Goal: Transaction & Acquisition: Book appointment/travel/reservation

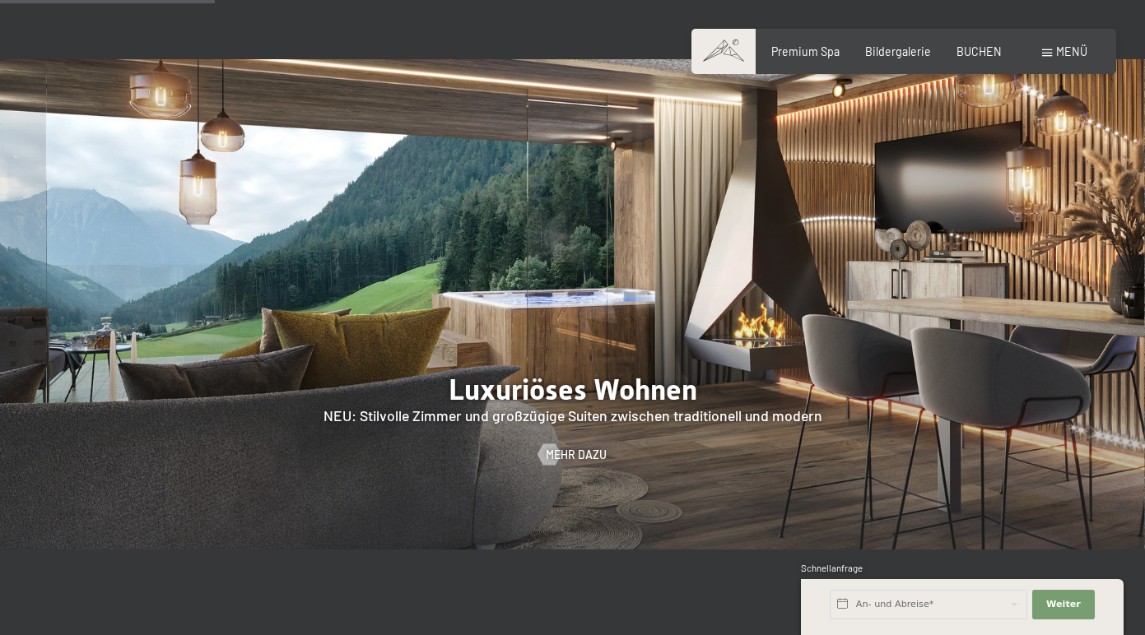
scroll to position [1383, 0]
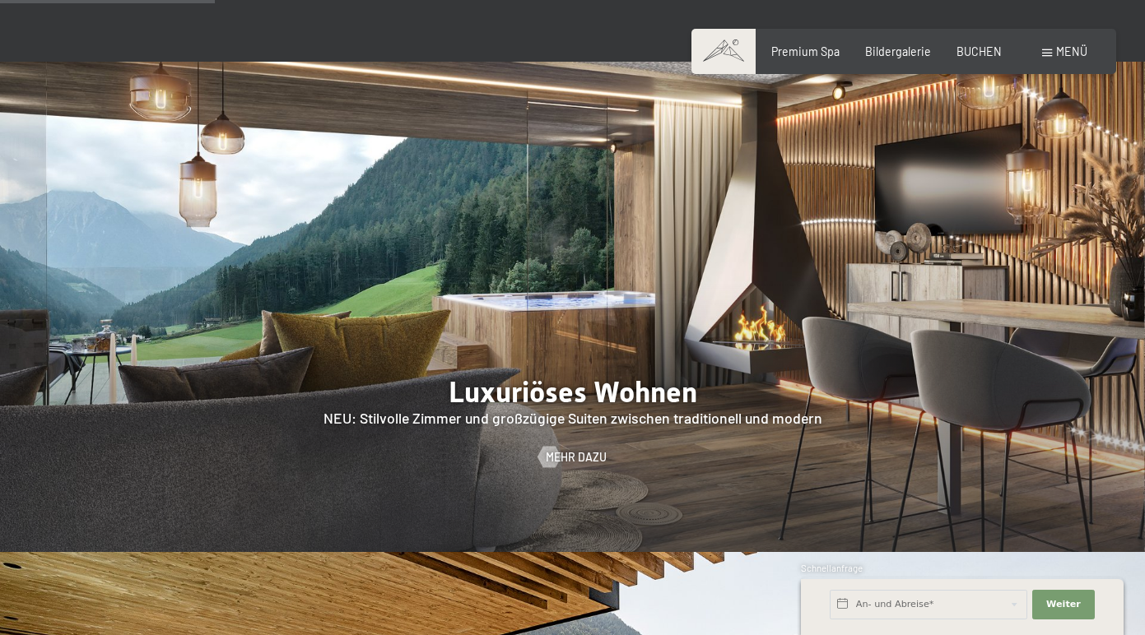
click at [1042, 53] on span at bounding box center [1047, 52] width 10 height 7
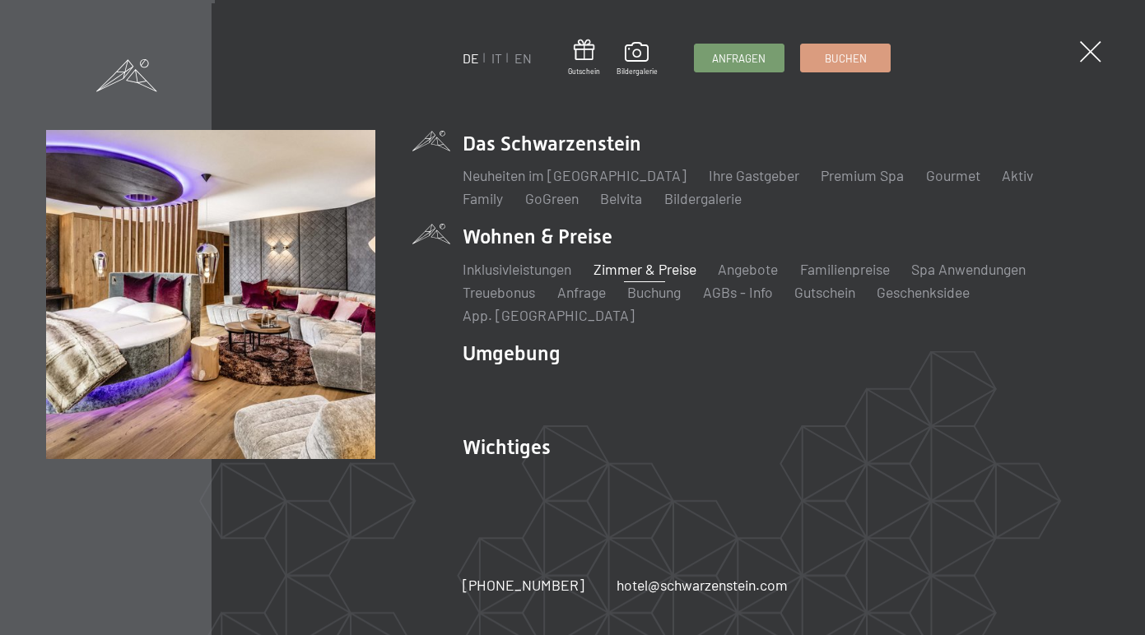
click at [637, 278] on link "Zimmer & Preise" at bounding box center [644, 269] width 103 height 18
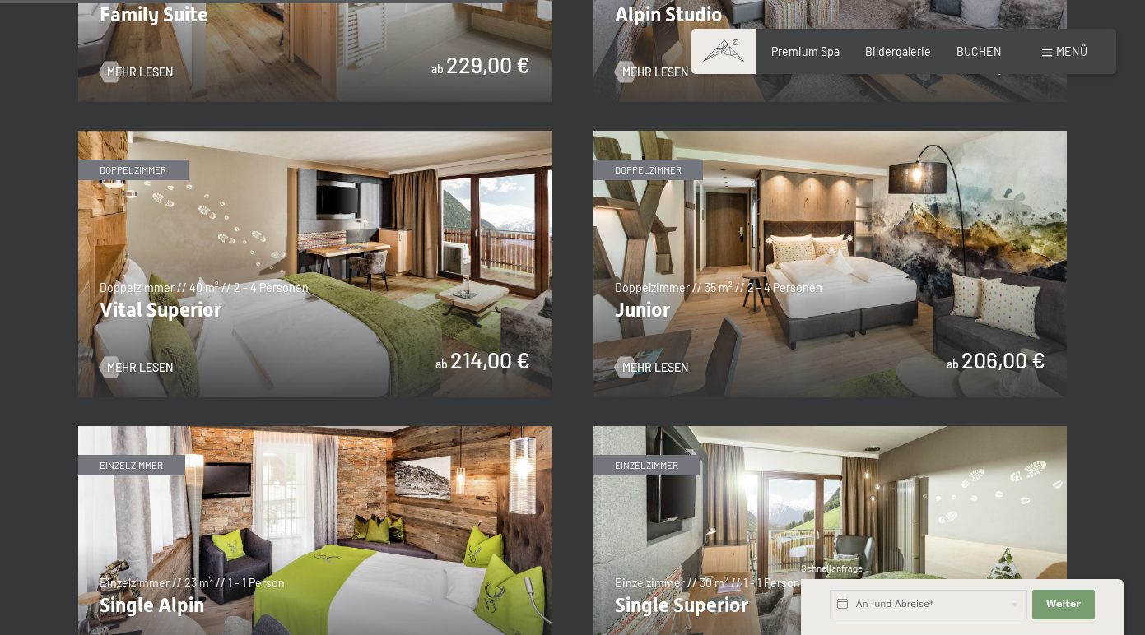
scroll to position [2011, 0]
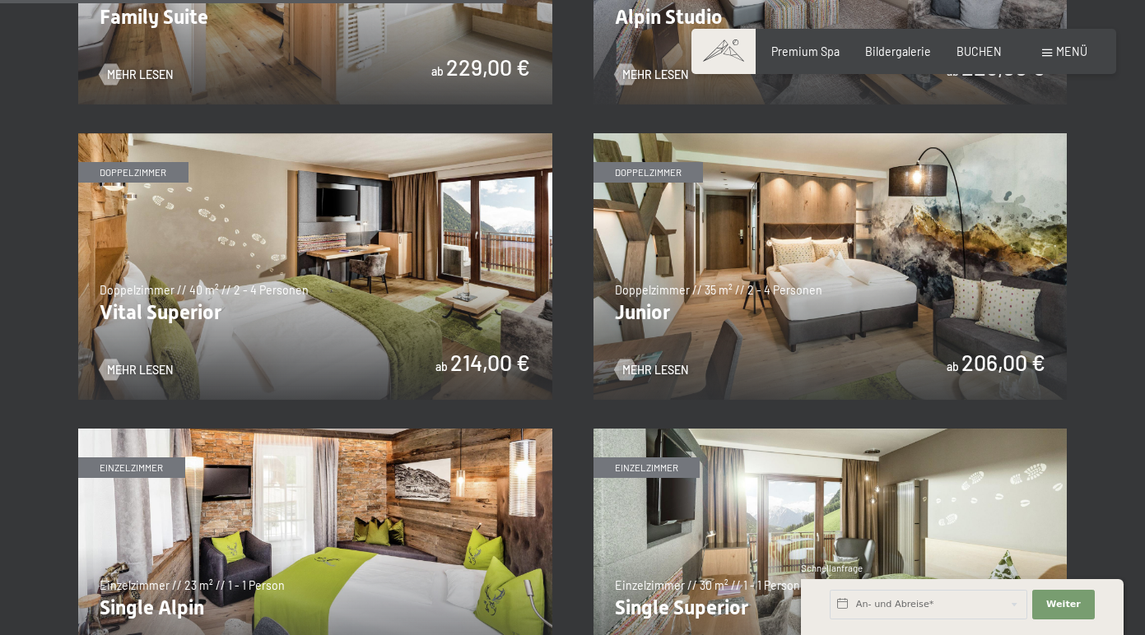
click at [372, 292] on img at bounding box center [315, 266] width 474 height 267
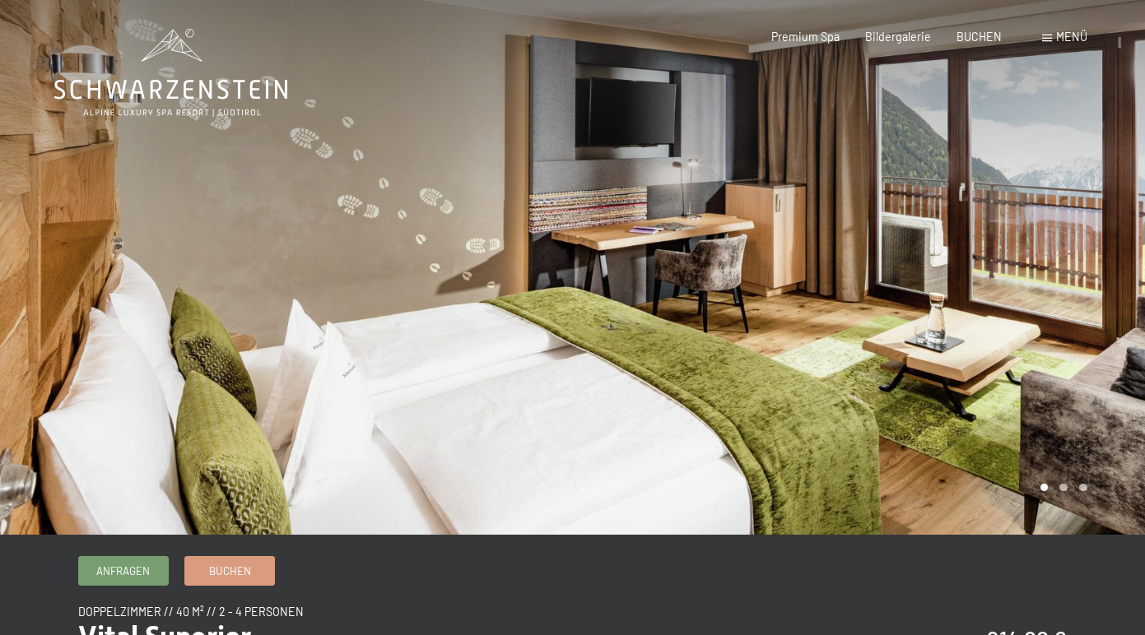
click at [373, 291] on div at bounding box center [286, 267] width 573 height 535
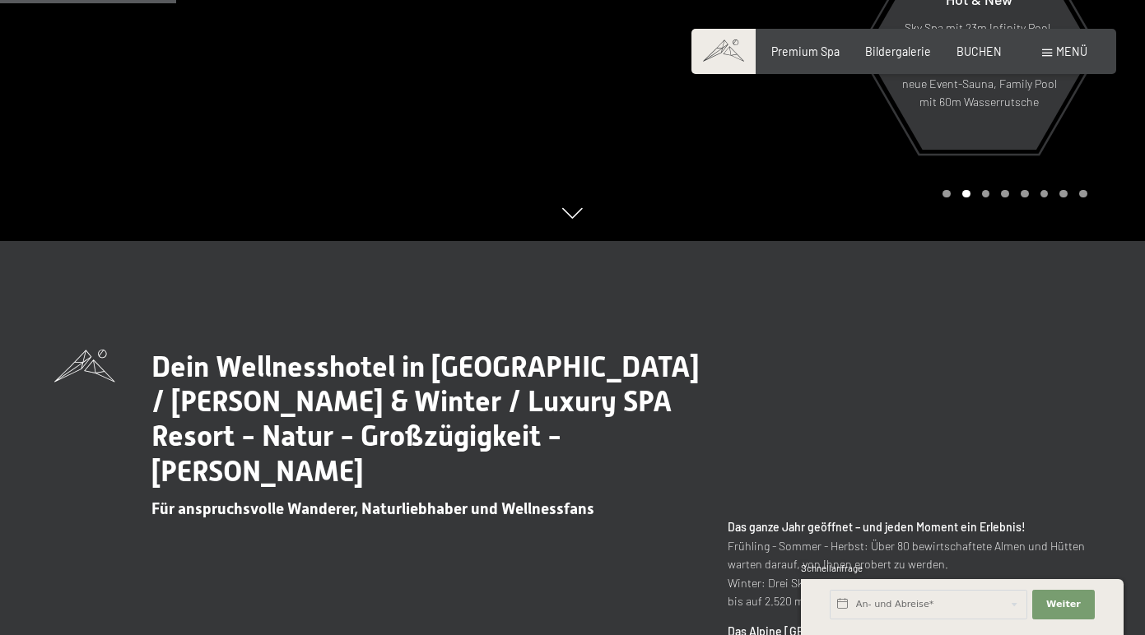
scroll to position [264, 0]
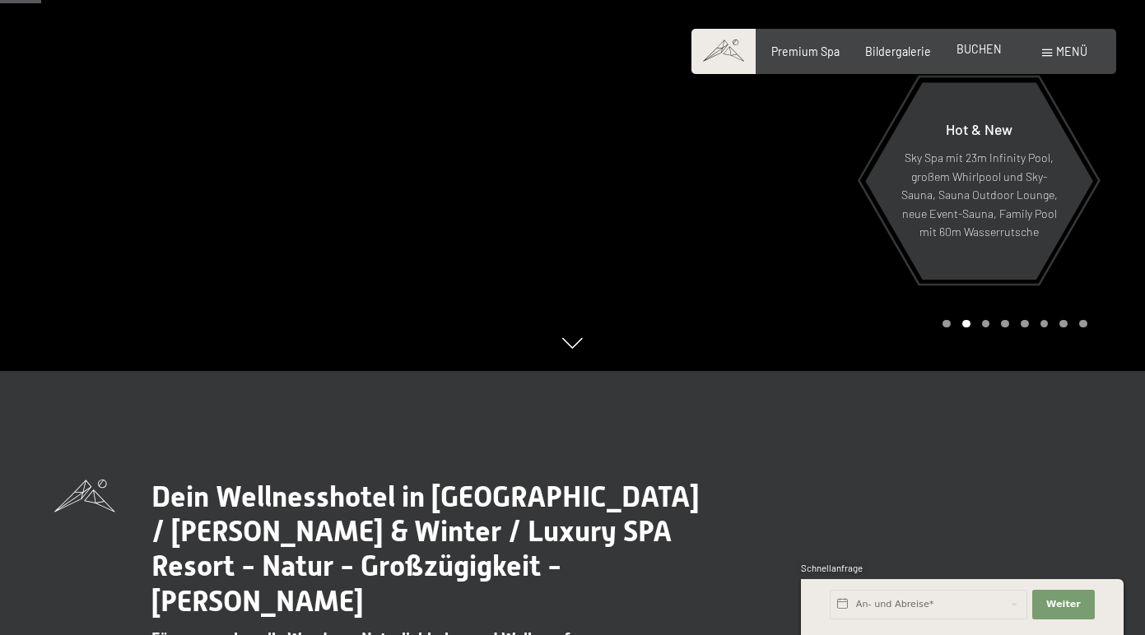
click at [981, 48] on span "BUCHEN" at bounding box center [978, 49] width 45 height 14
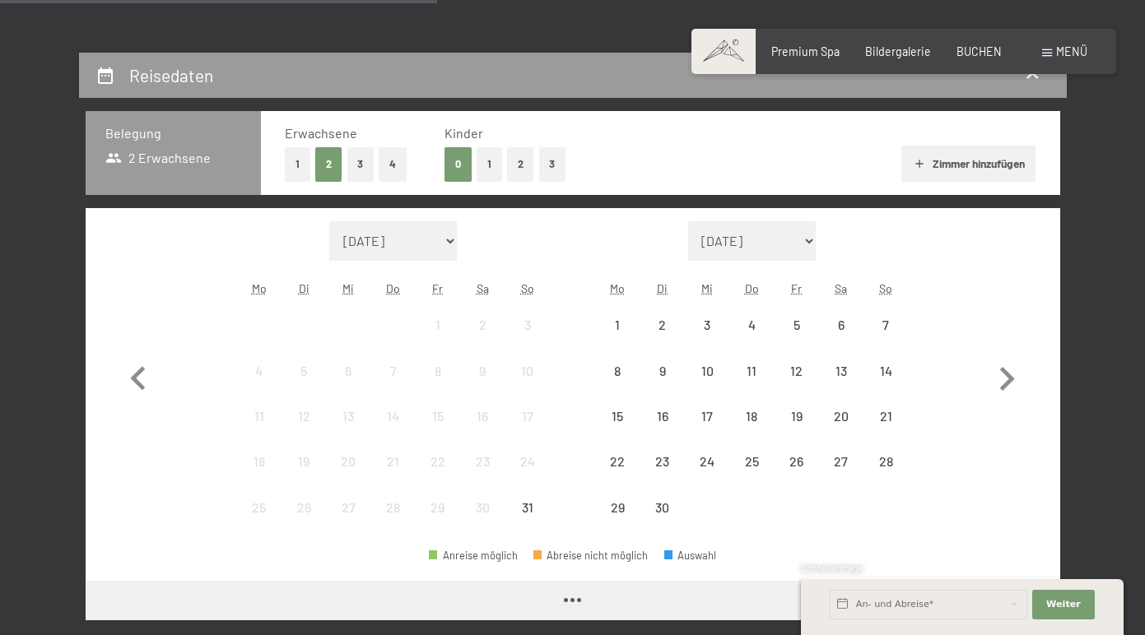
click at [246, 276] on div "Mo" at bounding box center [259, 289] width 44 height 30
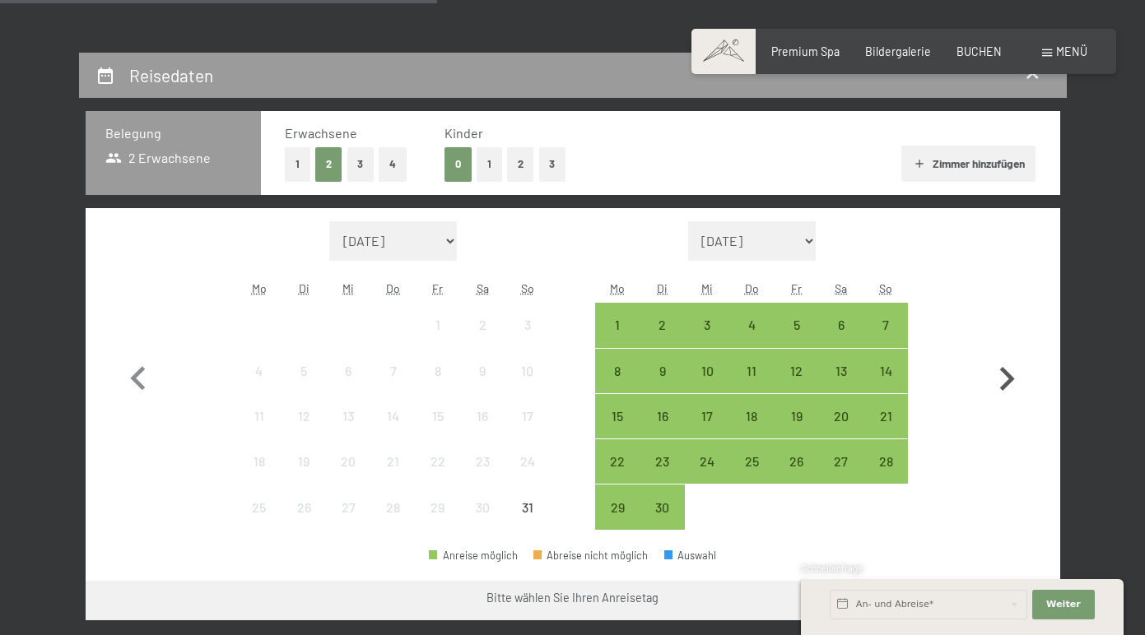
click at [1024, 378] on icon "button" at bounding box center [1006, 379] width 48 height 48
select select "[DATE]"
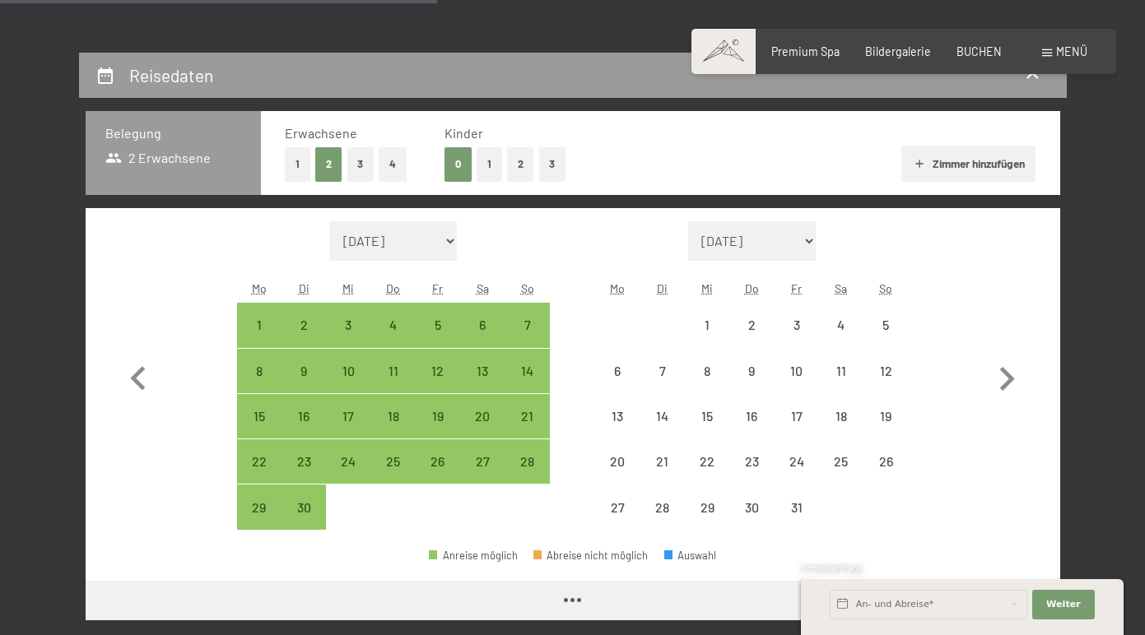
select select "[DATE]"
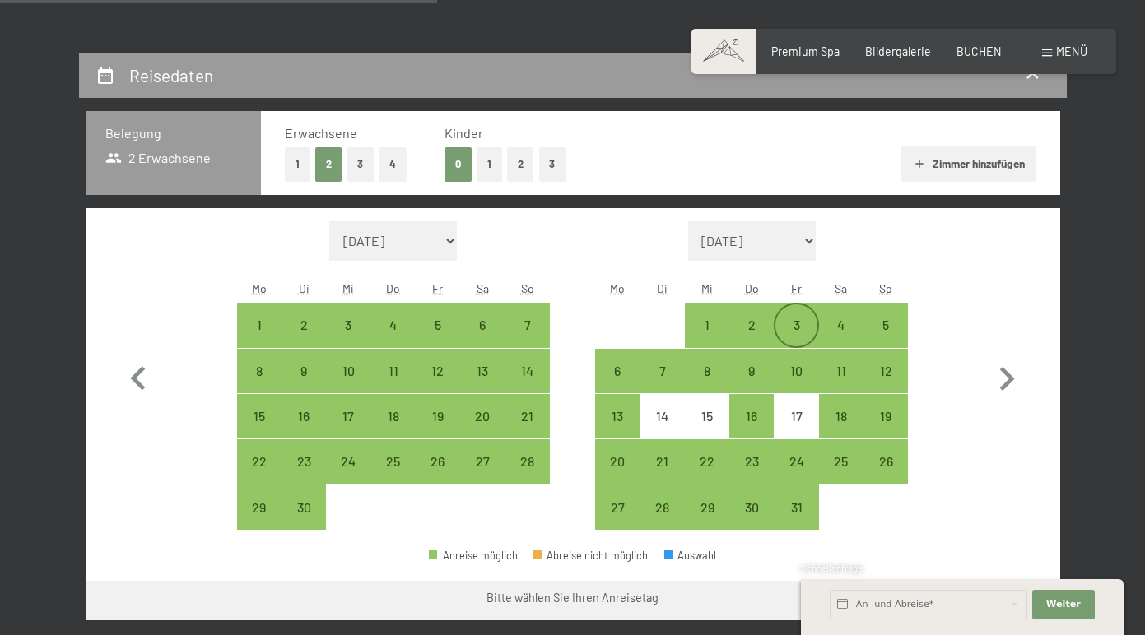
click at [800, 324] on div "3" at bounding box center [795, 338] width 41 height 41
select select "[DATE]"
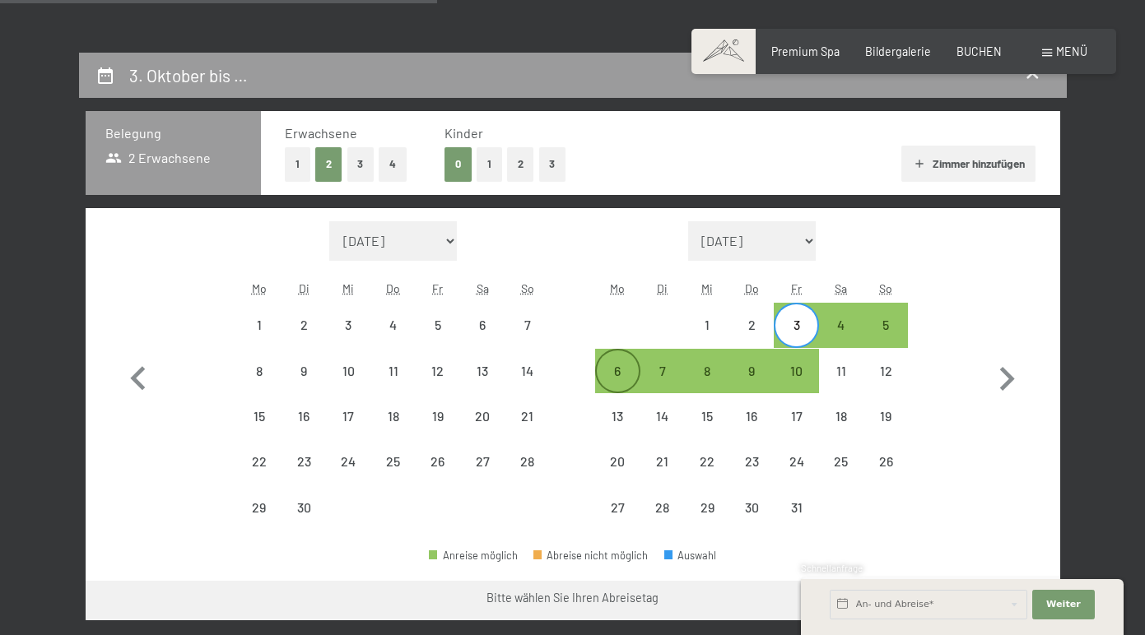
click at [608, 365] on div "6" at bounding box center [617, 385] width 41 height 41
select select "[DATE]"
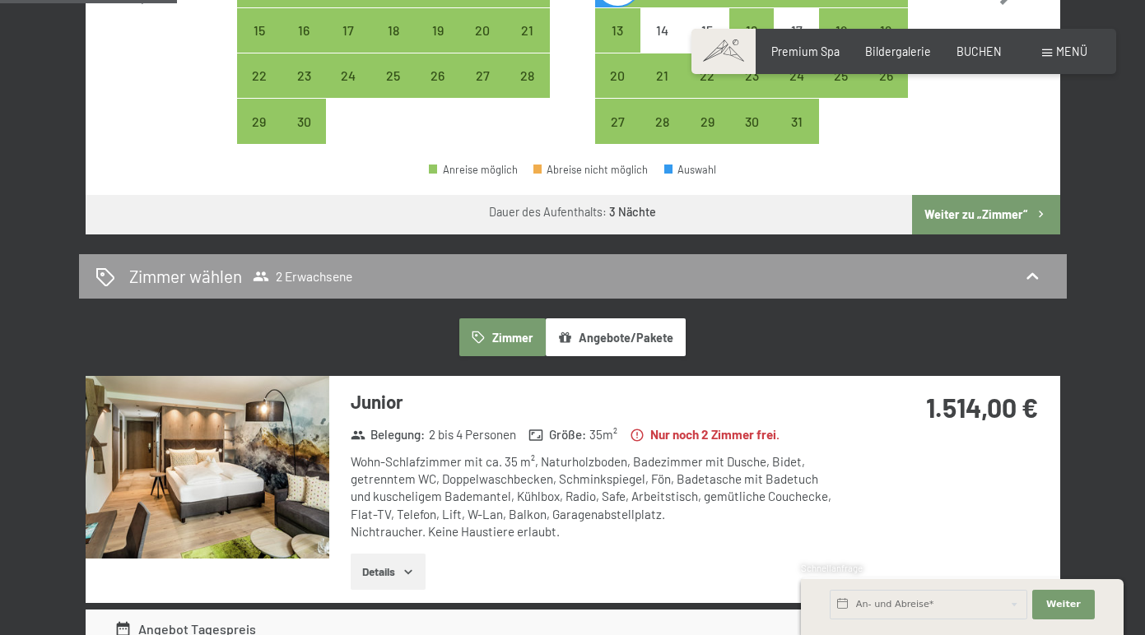
scroll to position [682, 0]
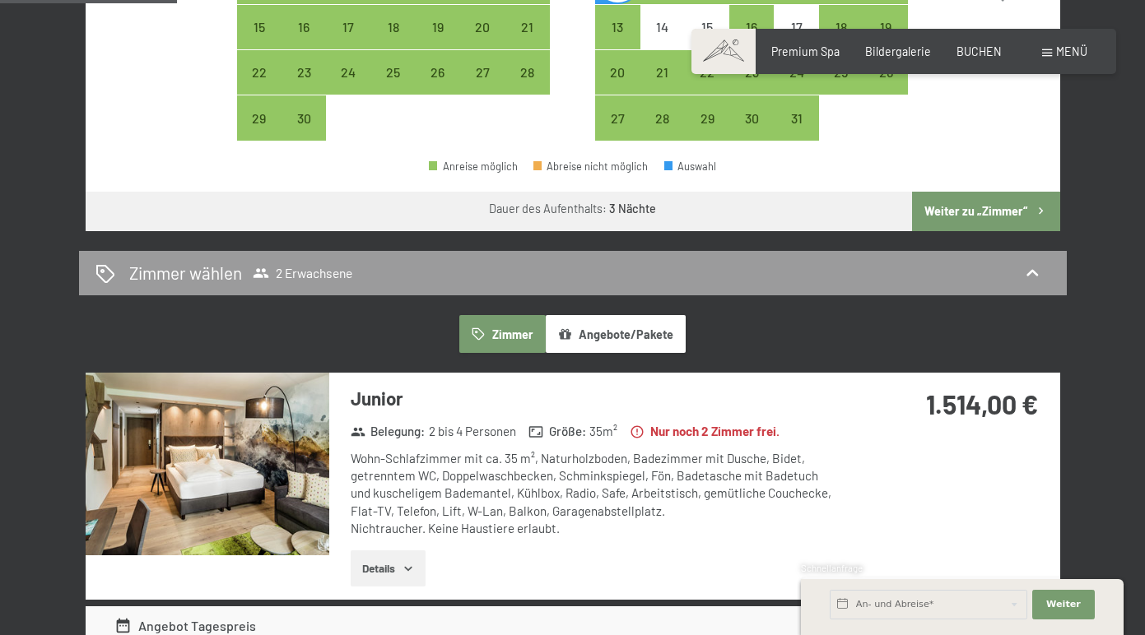
click at [638, 335] on button "Angebote/Pakete" at bounding box center [616, 334] width 140 height 38
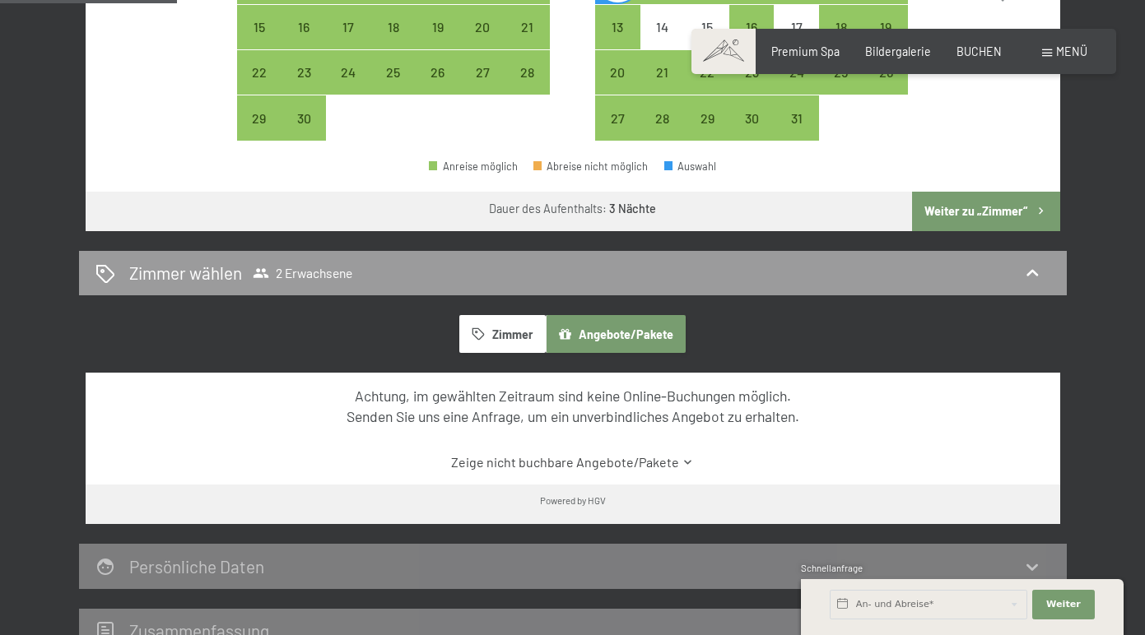
click at [488, 334] on button "Zimmer" at bounding box center [502, 334] width 86 height 38
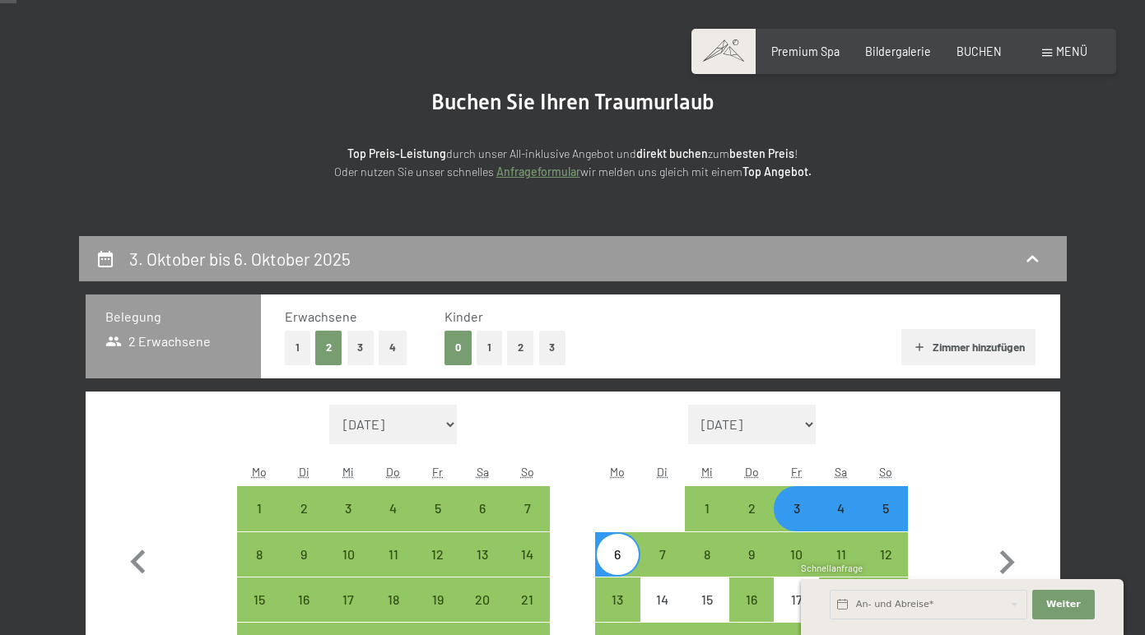
scroll to position [0, 0]
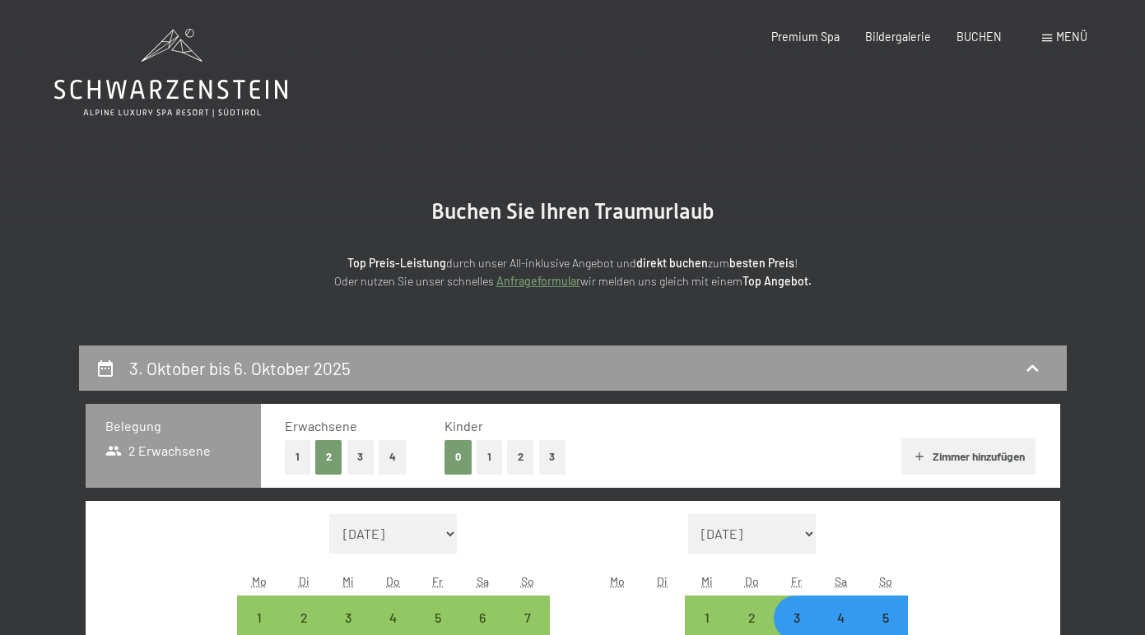
click at [173, 96] on icon at bounding box center [170, 90] width 233 height 20
